Goal: Information Seeking & Learning: Learn about a topic

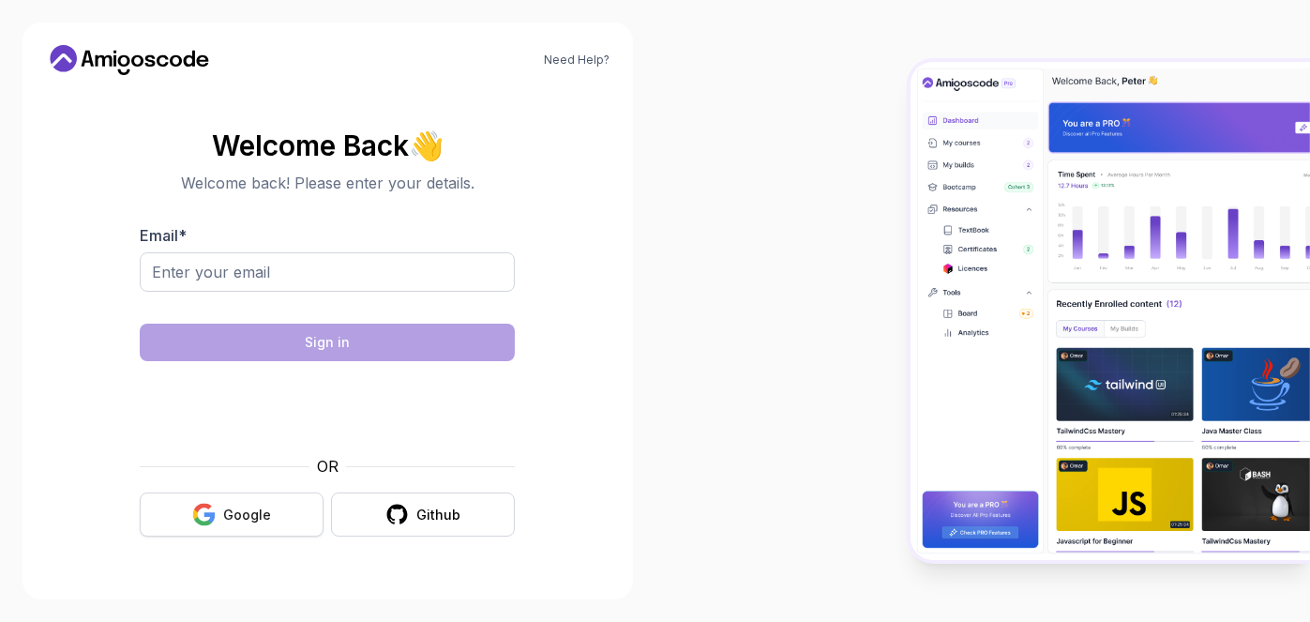
click at [234, 513] on div "Google" at bounding box center [247, 514] width 48 height 19
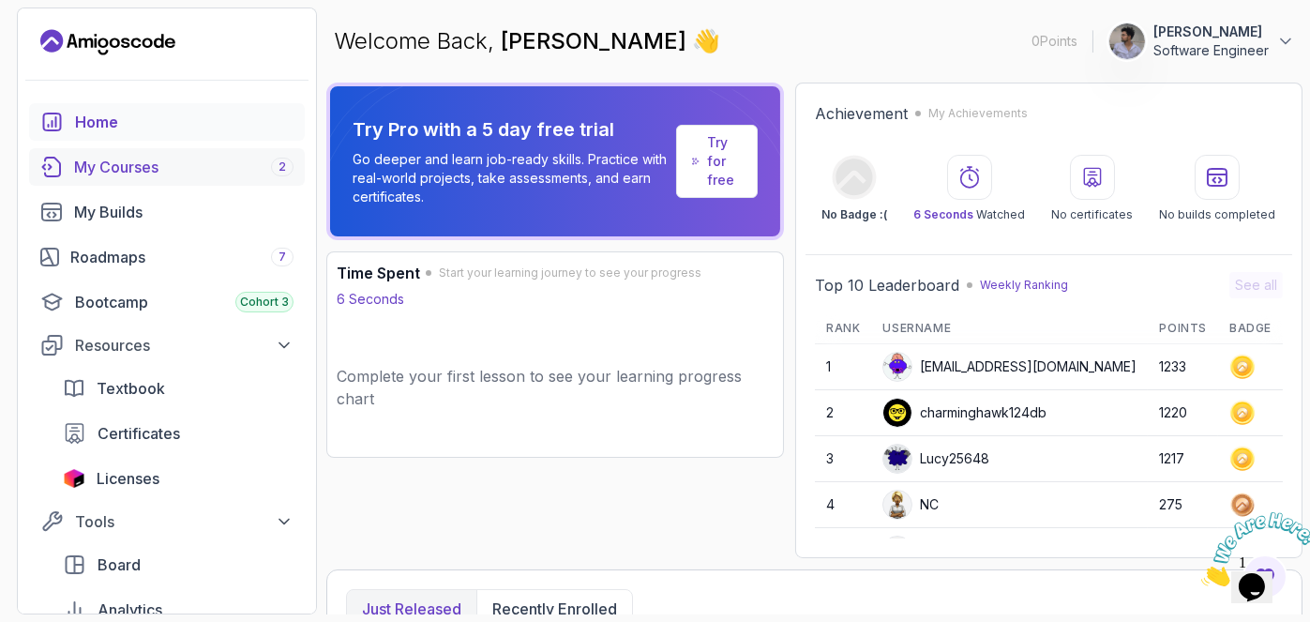
click at [230, 172] on div "My Courses 2" at bounding box center [183, 167] width 219 height 23
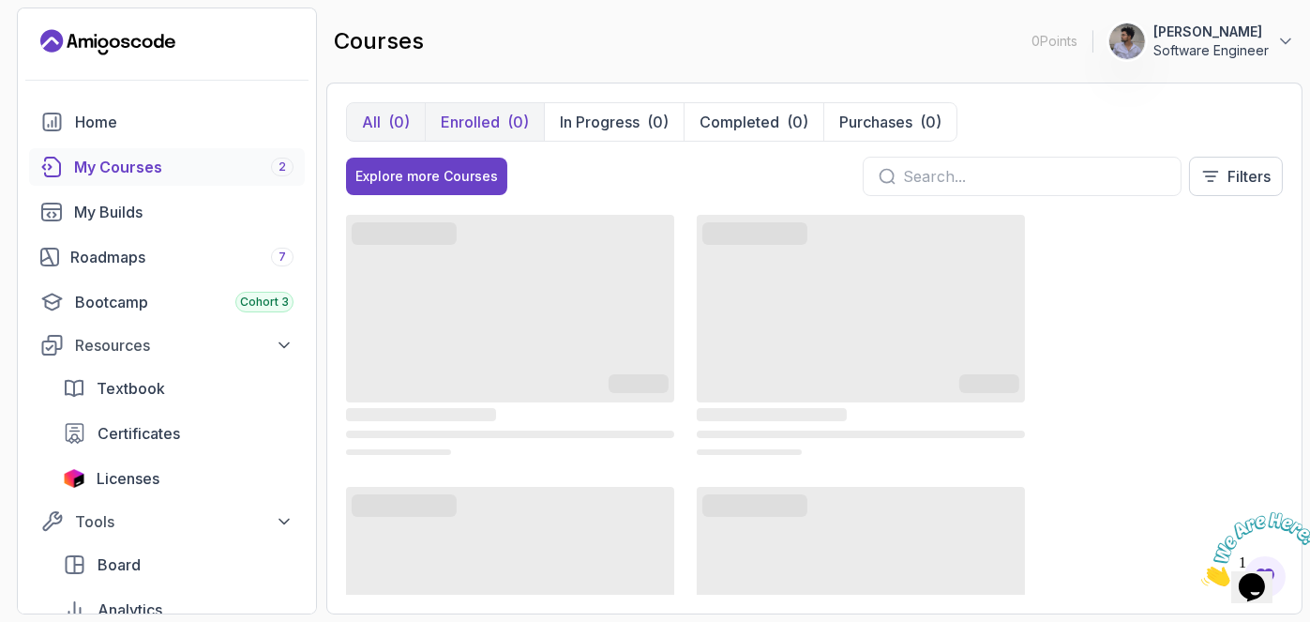
click at [474, 111] on p "Enrolled" at bounding box center [470, 122] width 59 height 23
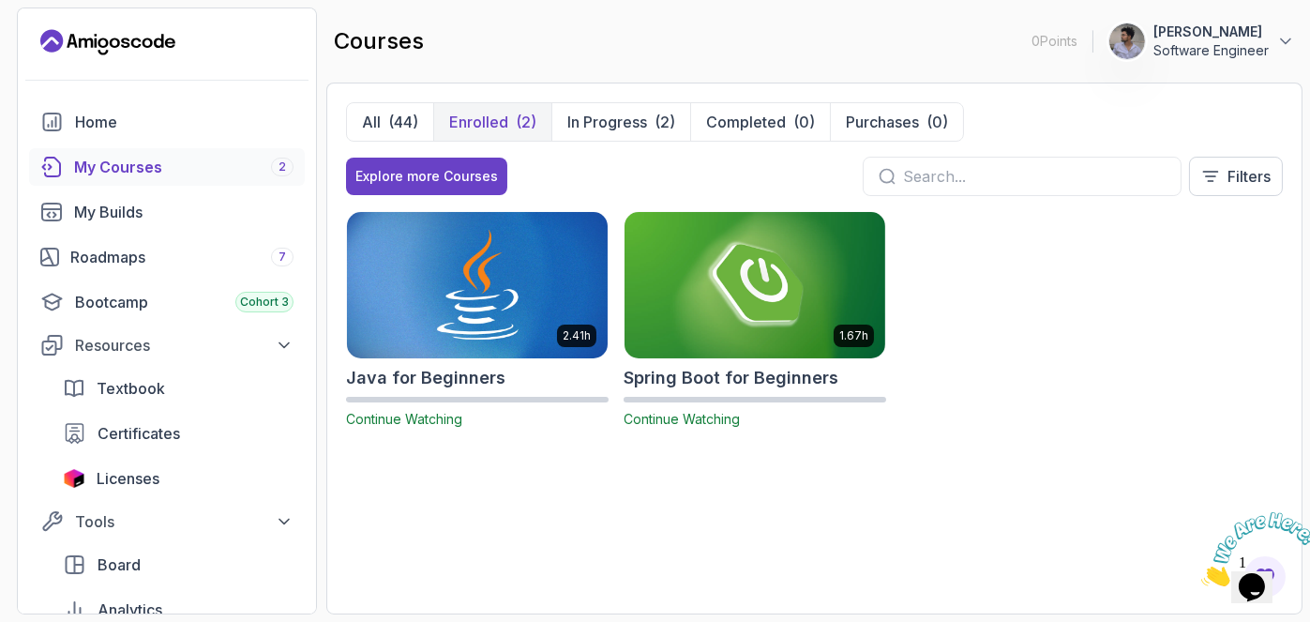
click at [501, 302] on img at bounding box center [477, 284] width 274 height 153
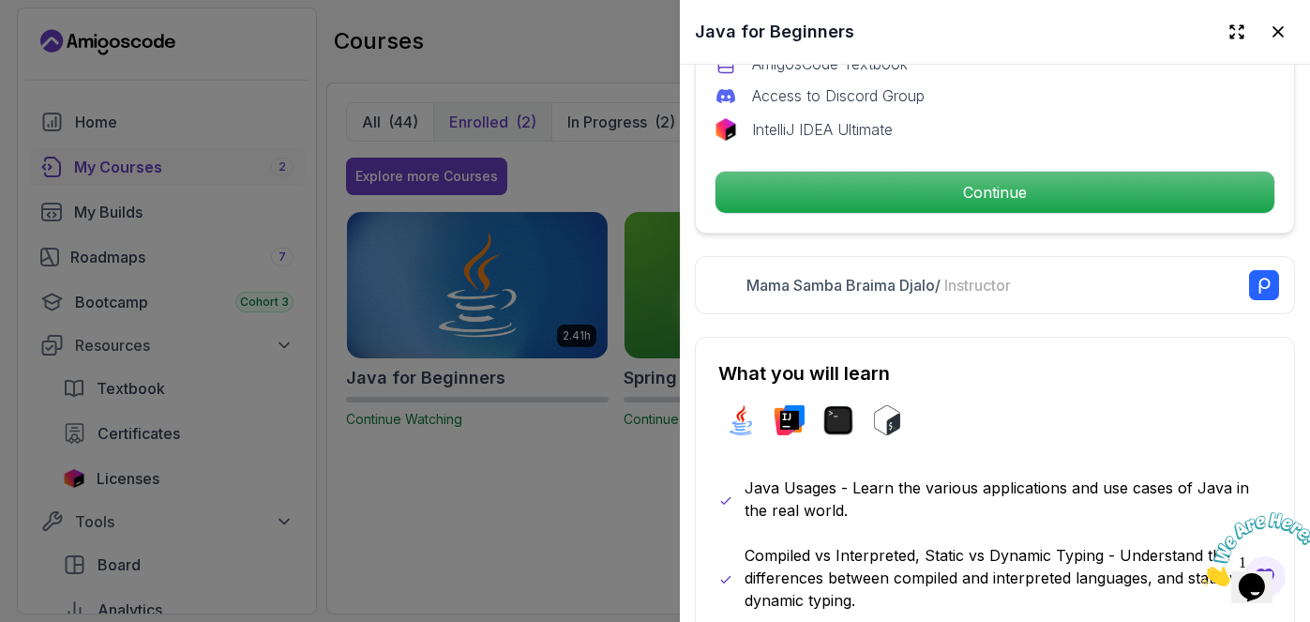
scroll to position [763, 0]
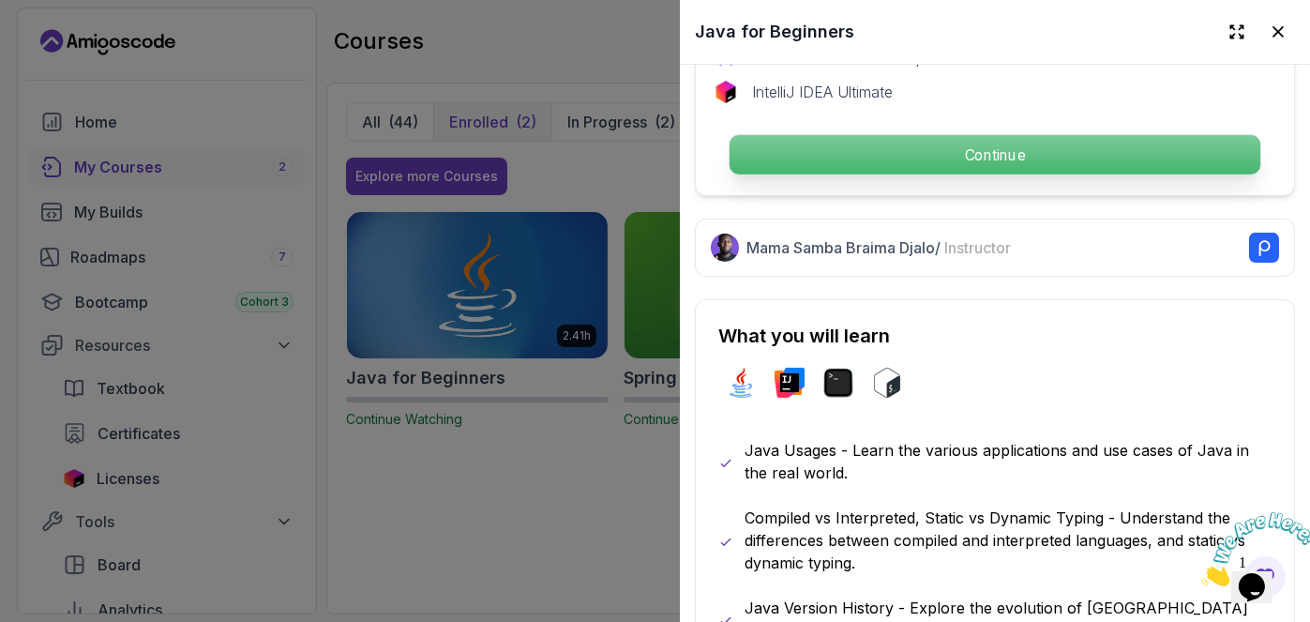
click at [995, 135] on p "Continue" at bounding box center [995, 154] width 531 height 39
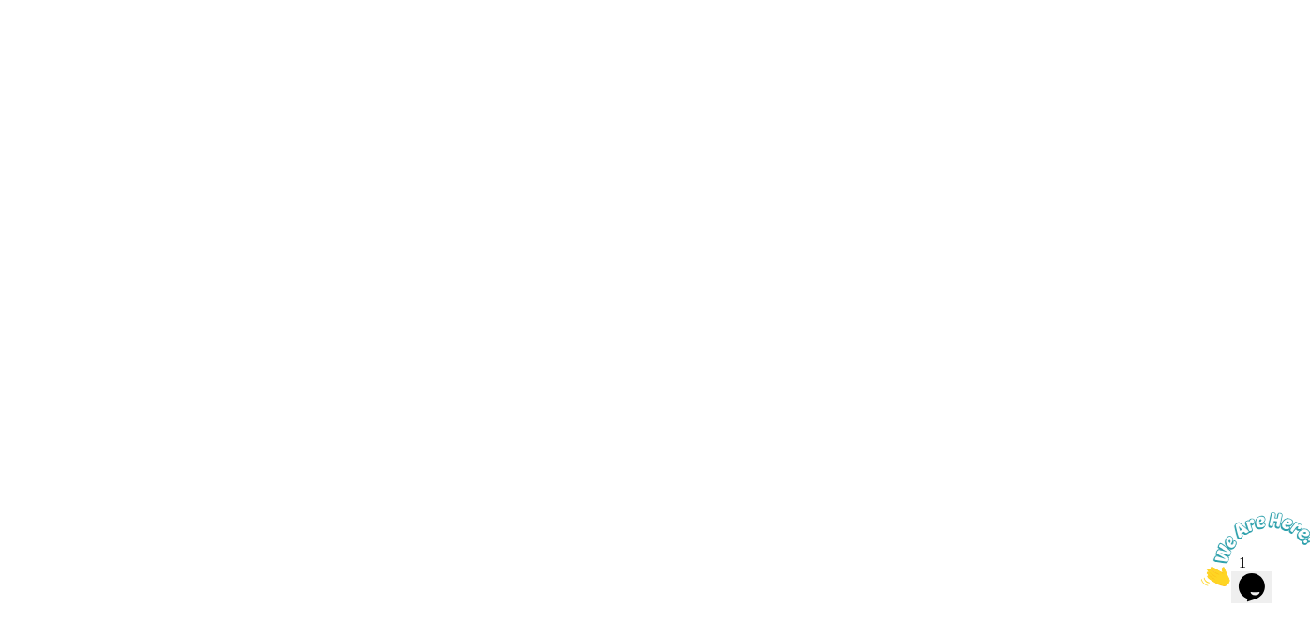
click at [999, 0] on html at bounding box center [655, 0] width 1310 height 0
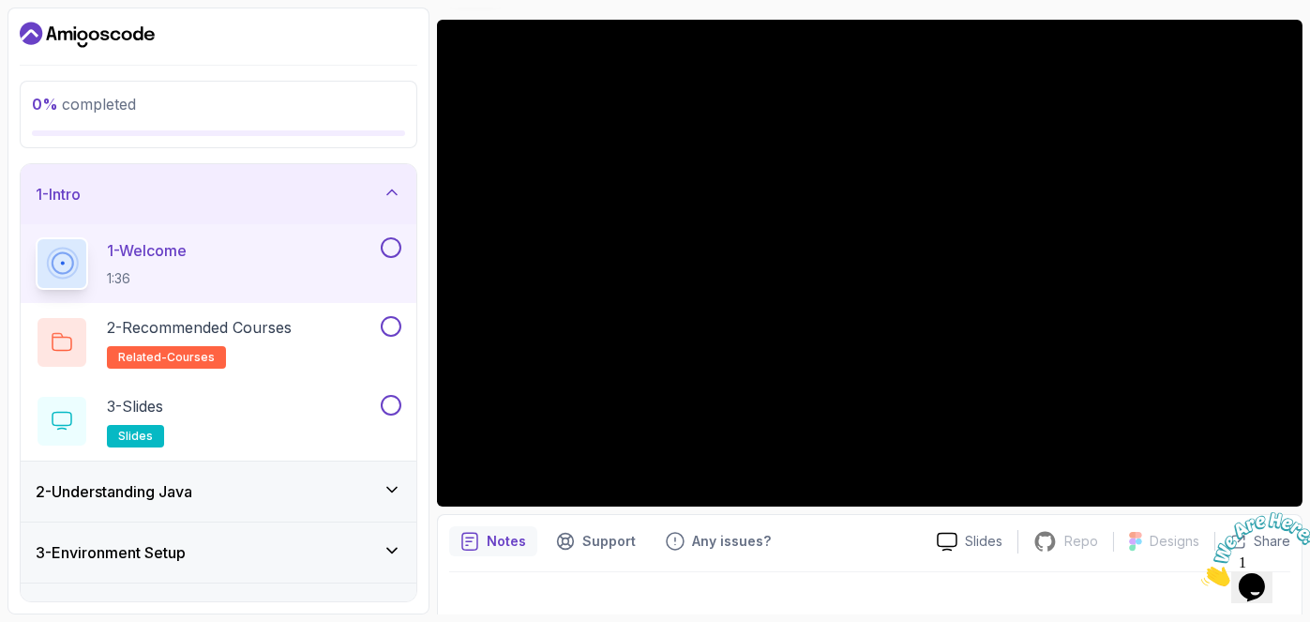
scroll to position [168, 0]
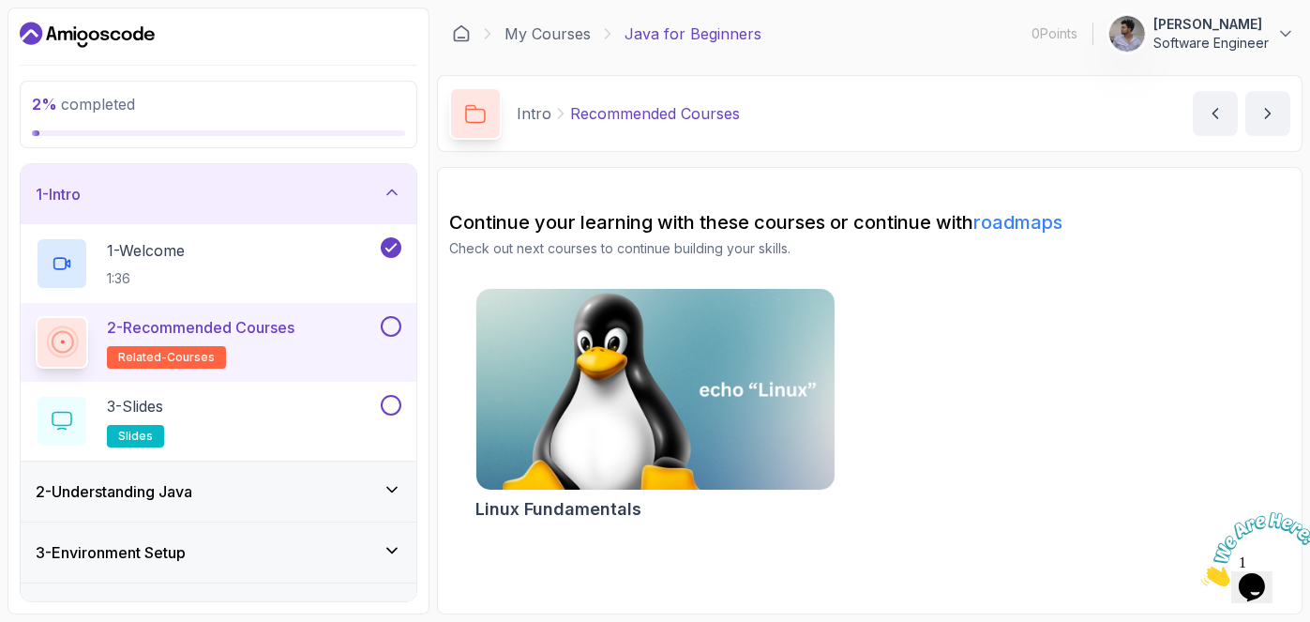
click at [676, 414] on img at bounding box center [656, 389] width 376 height 211
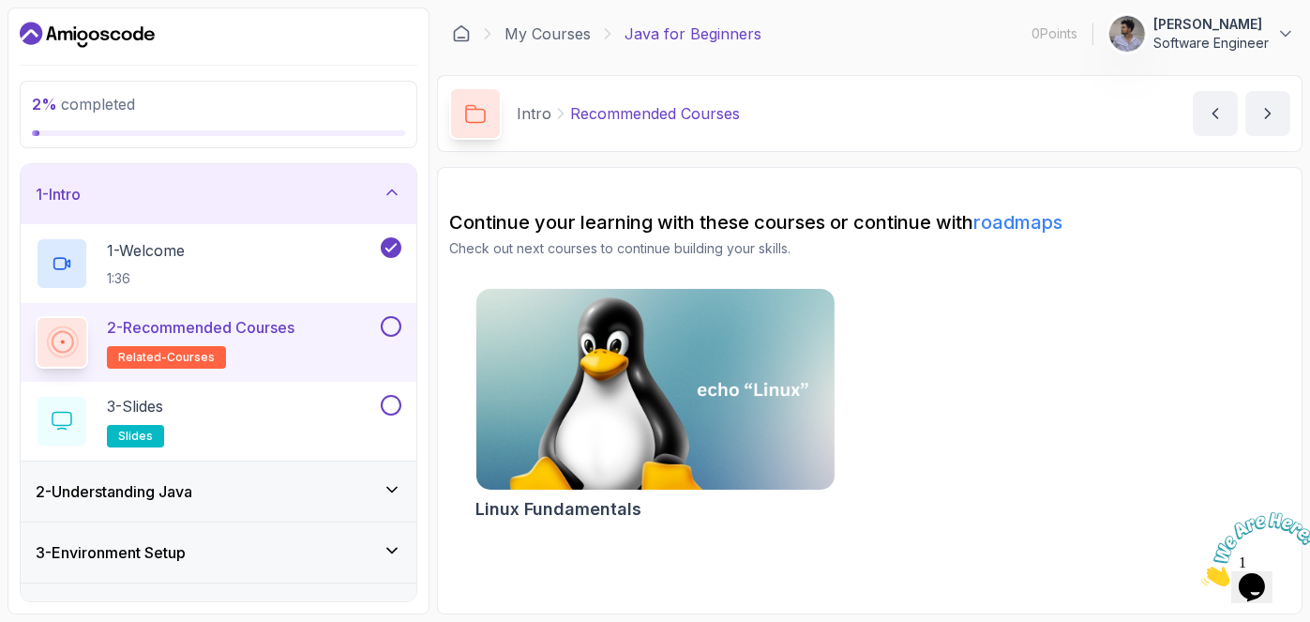
click at [390, 328] on button at bounding box center [391, 326] width 21 height 21
click at [294, 403] on div "3 - Slides slides" at bounding box center [206, 421] width 341 height 53
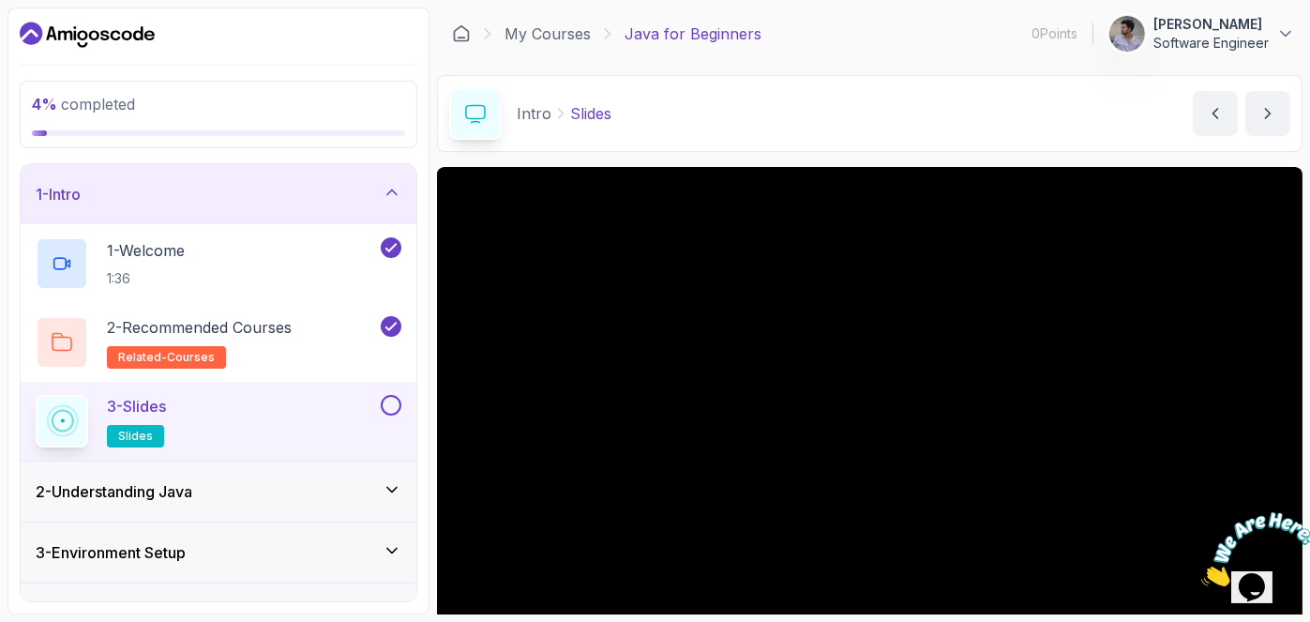
click at [1200, 572] on icon "Close" at bounding box center [1200, 580] width 0 height 16
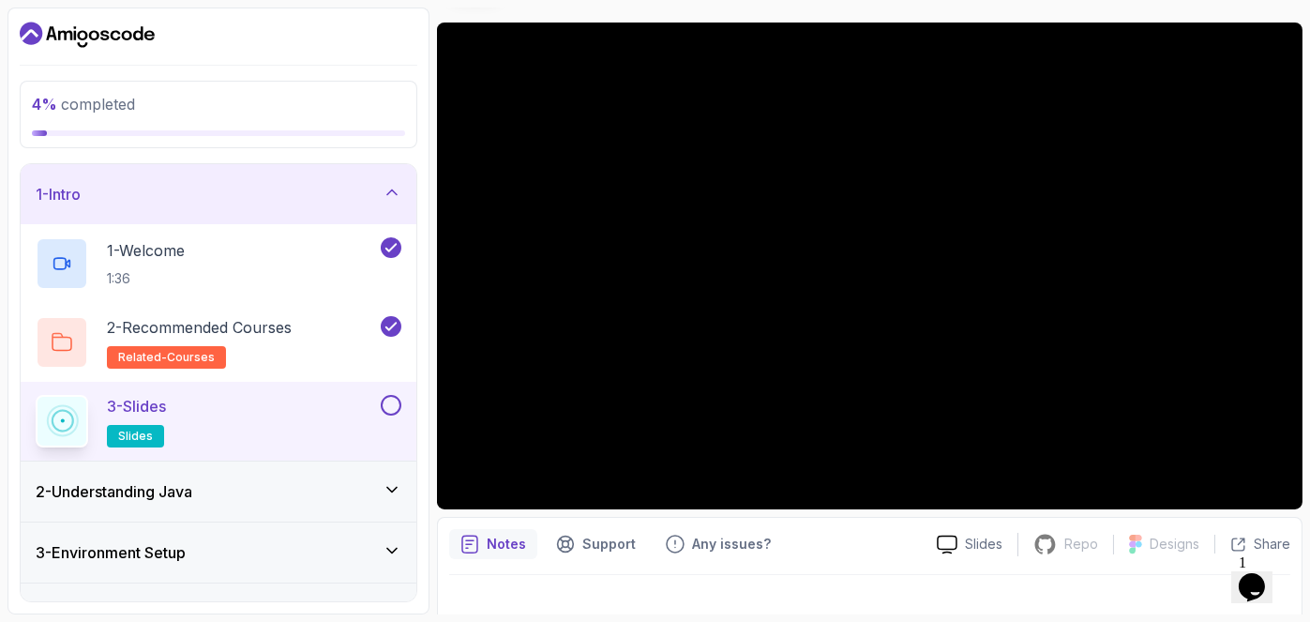
scroll to position [168, 0]
